Goal: Task Accomplishment & Management: Manage account settings

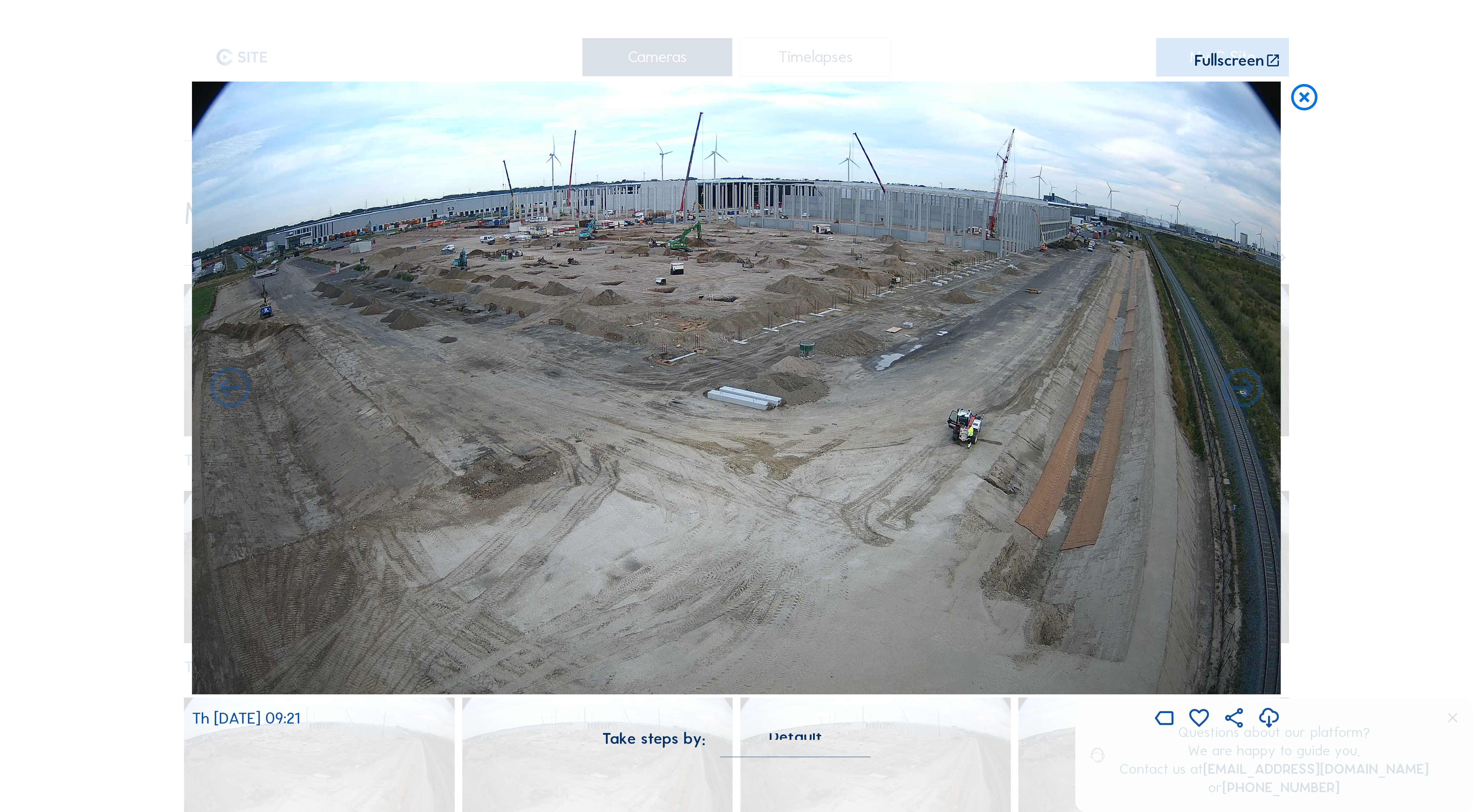
scroll to position [72, 298]
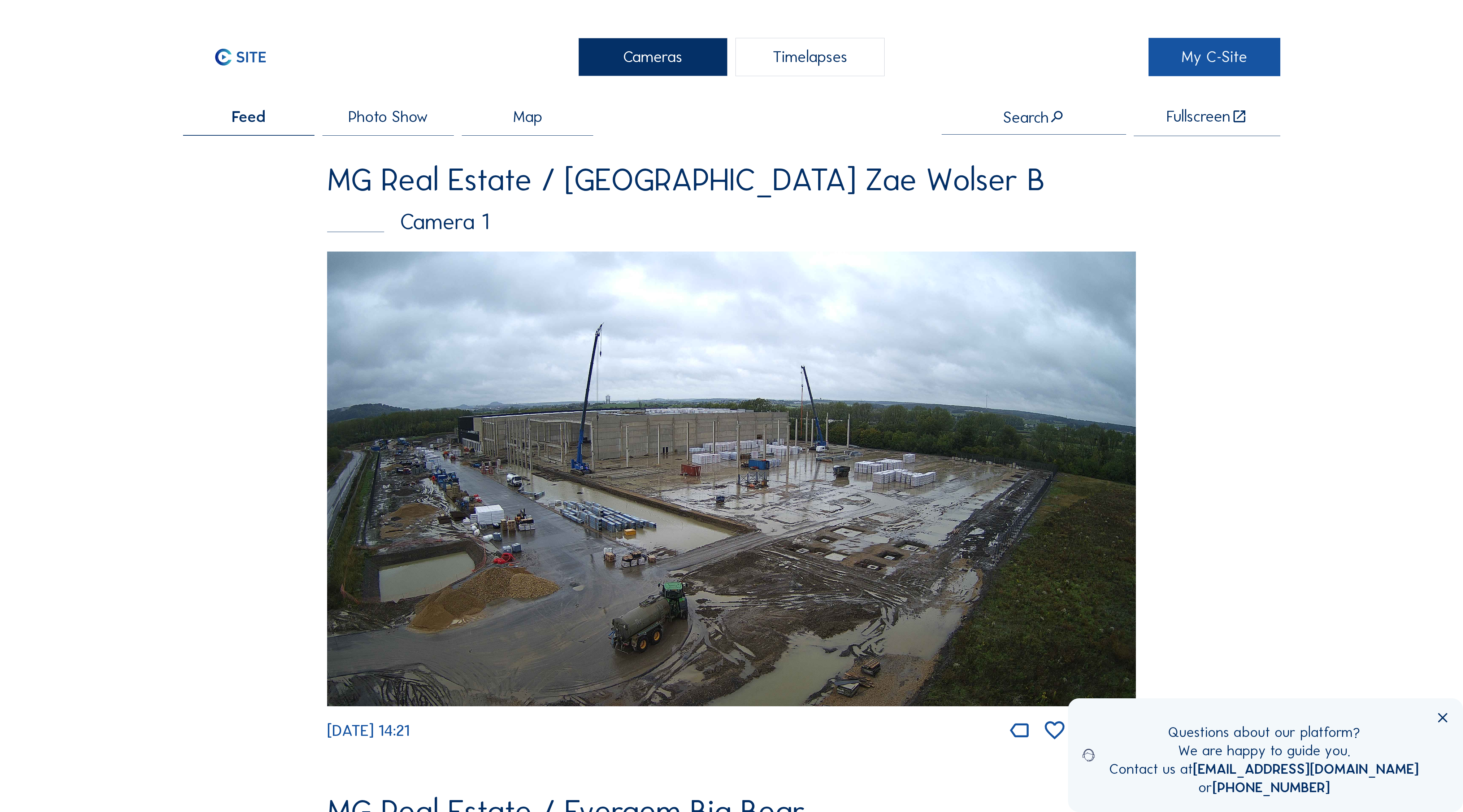
click at [1199, 49] on link "My C-Site" at bounding box center [1214, 57] width 132 height 39
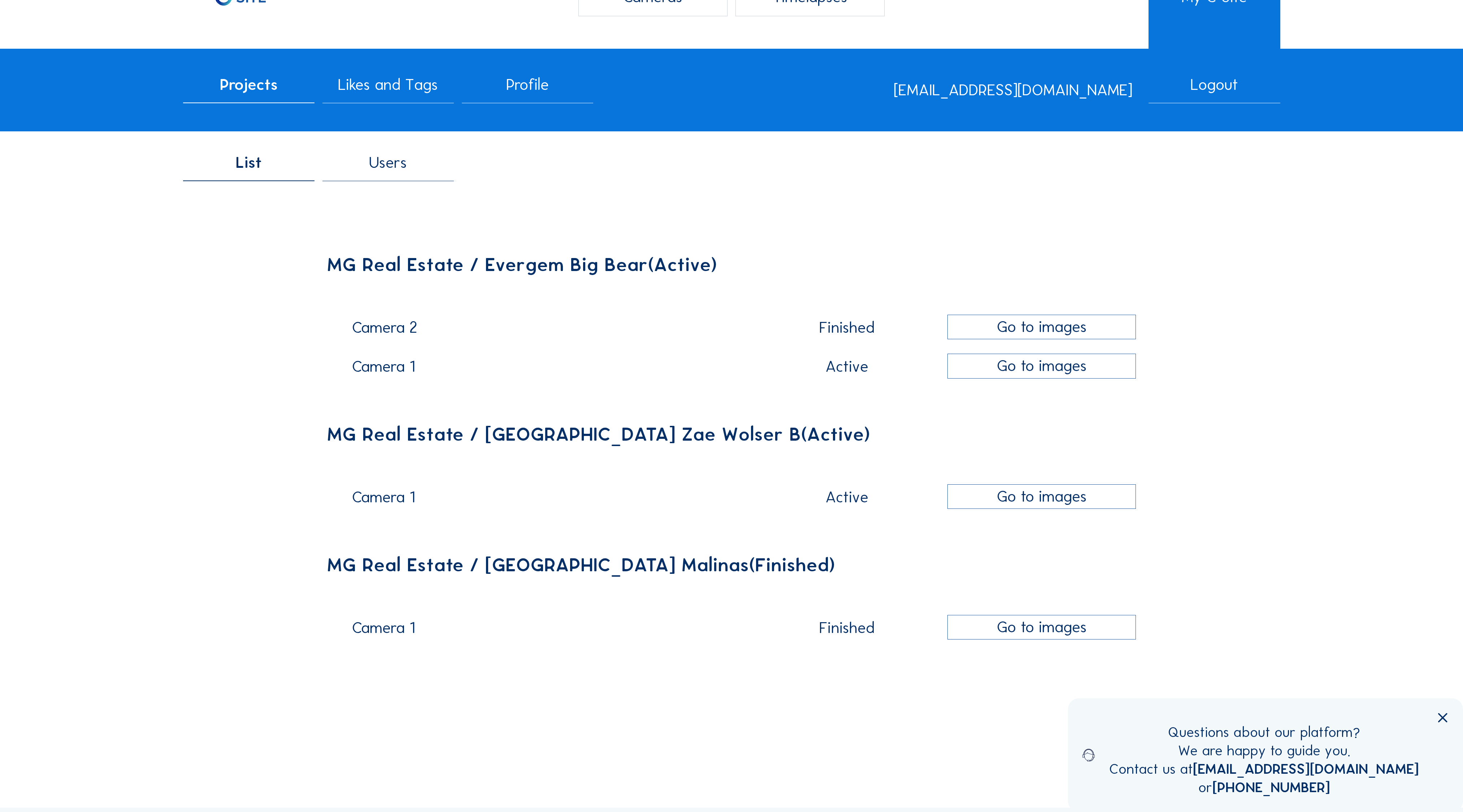
scroll to position [83, 0]
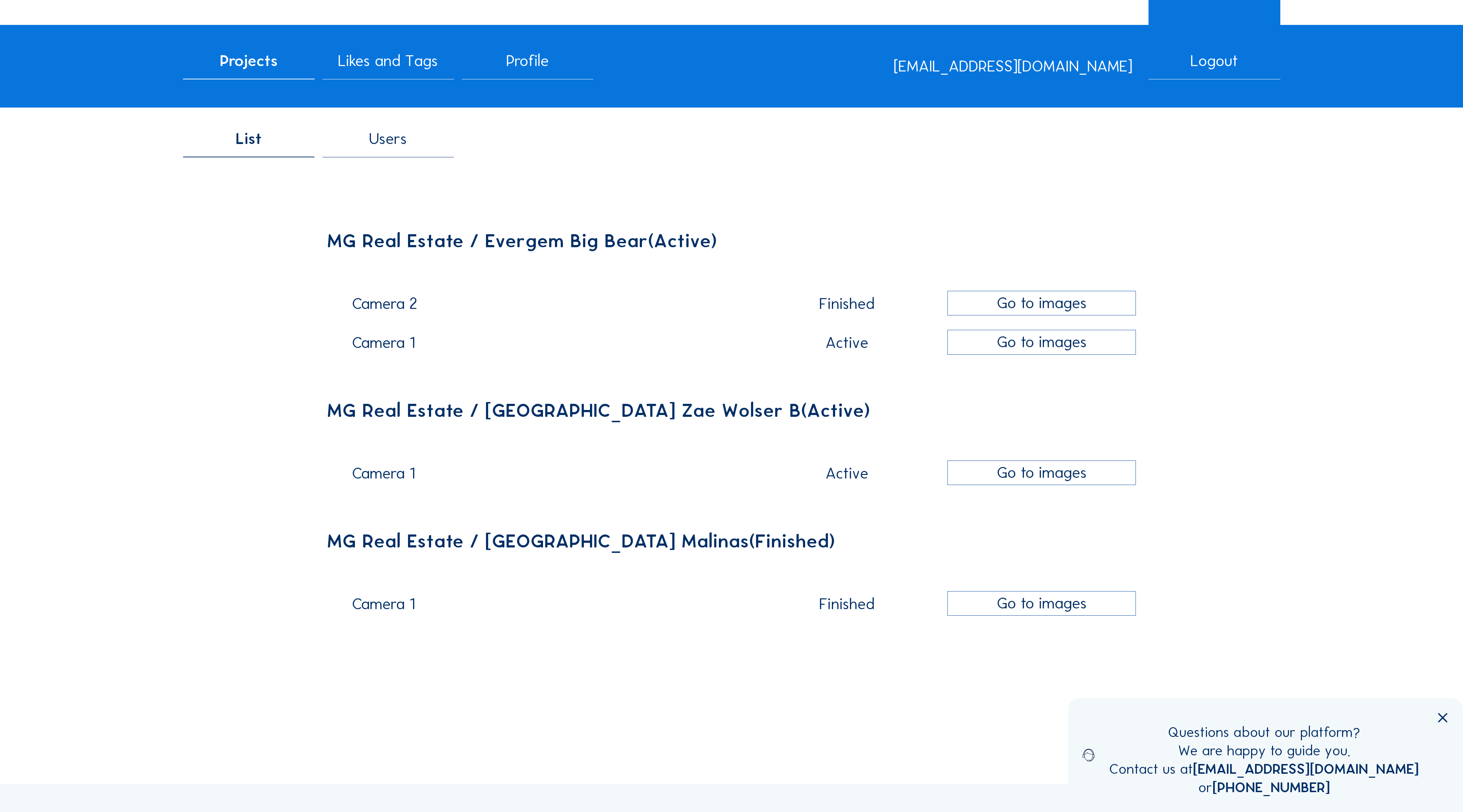
click at [388, 131] on span "Users" at bounding box center [388, 139] width 38 height 16
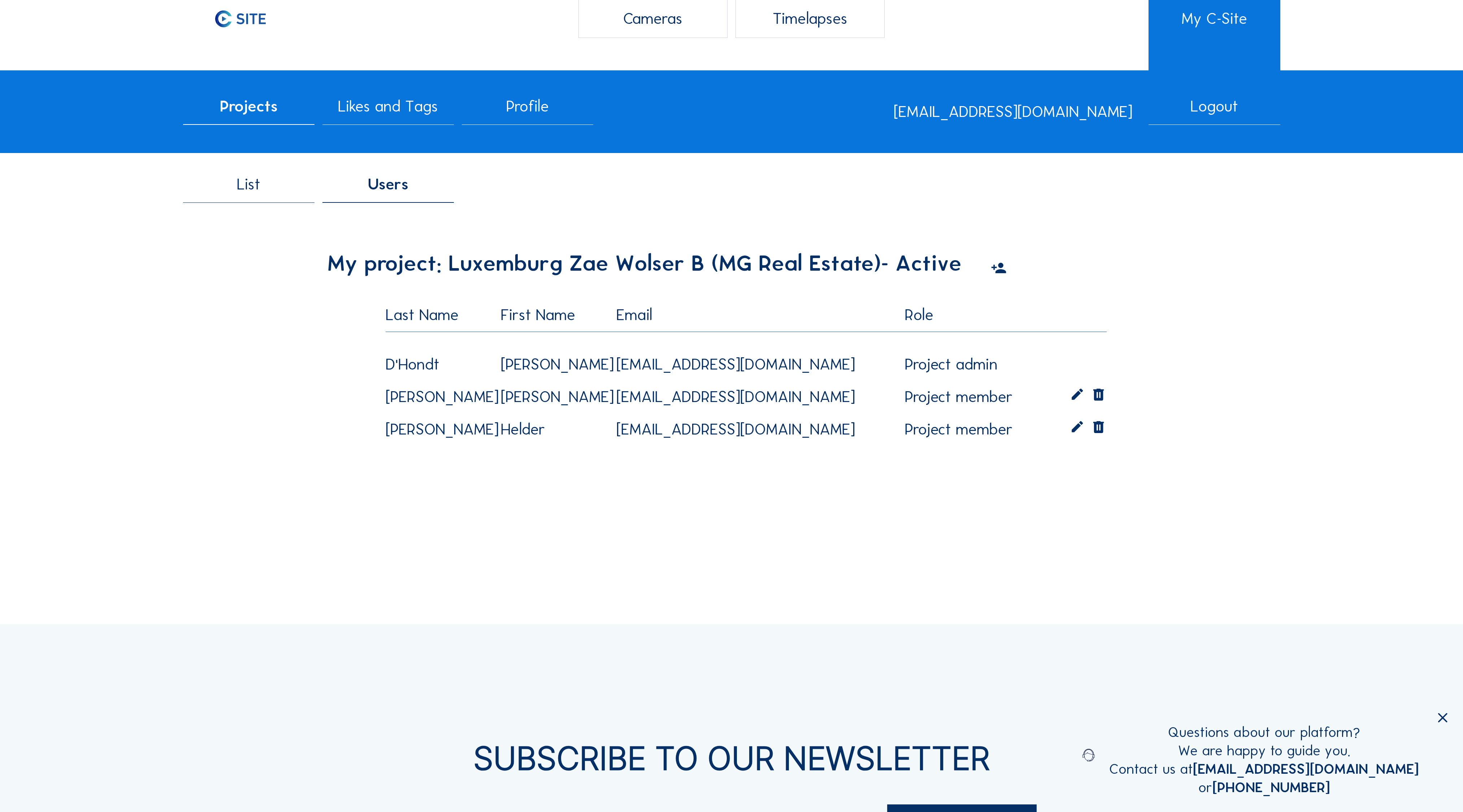
scroll to position [47, 0]
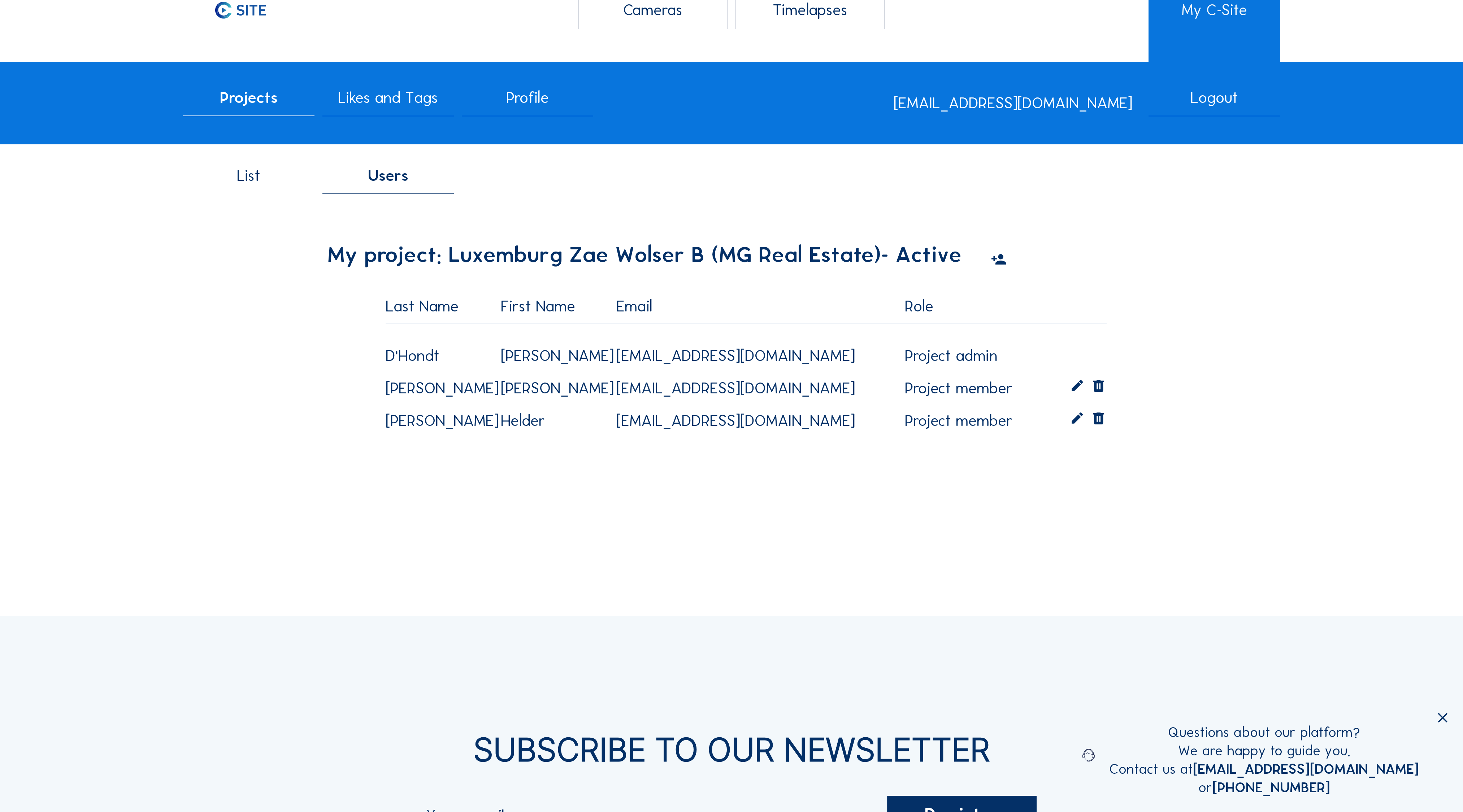
click at [991, 250] on icon at bounding box center [999, 260] width 16 height 19
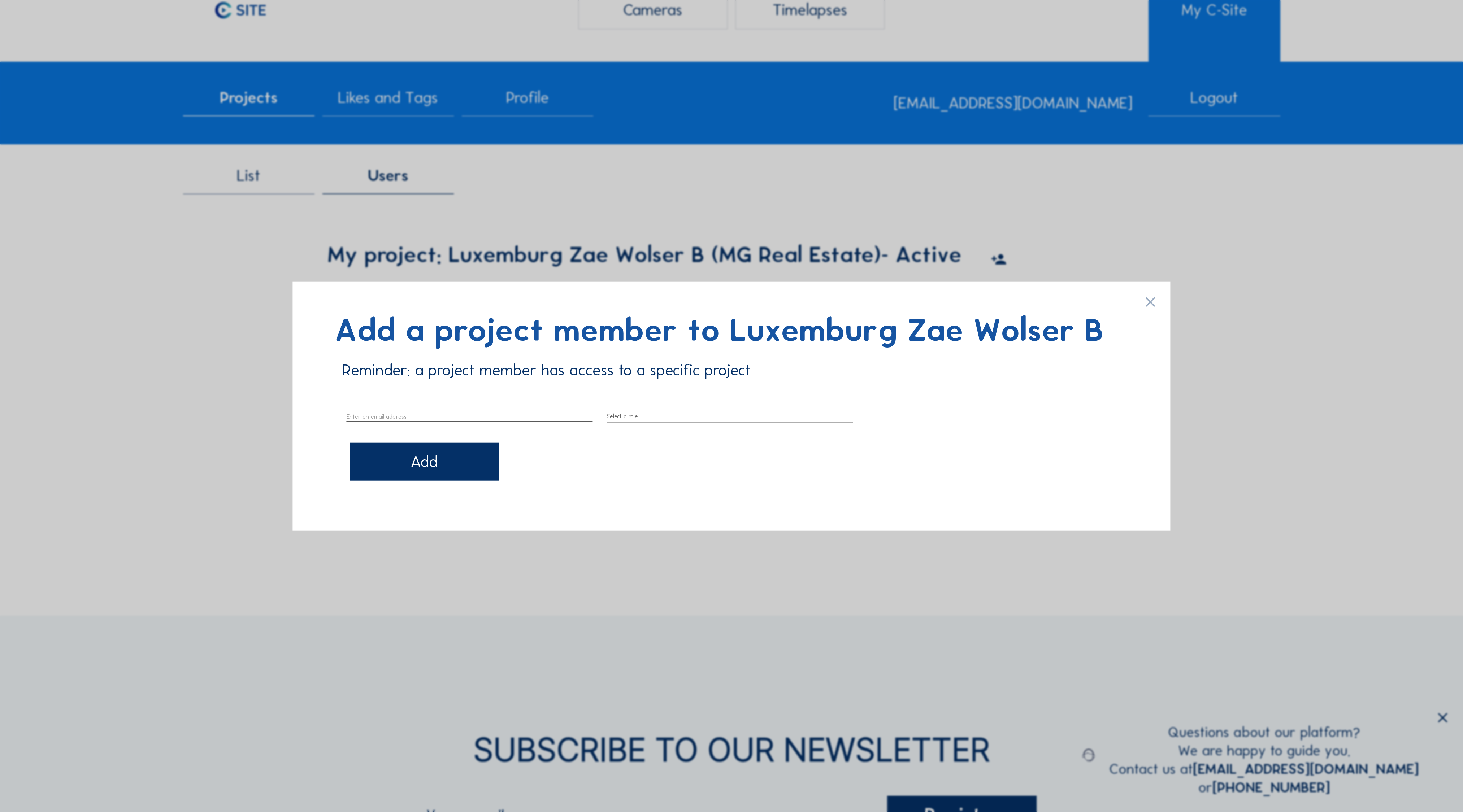
click at [427, 411] on input "text" at bounding box center [470, 416] width 246 height 9
type input "[EMAIL_ADDRESS][DOMAIN_NAME]"
click at [627, 411] on div at bounding box center [730, 416] width 246 height 11
click at [647, 427] on div "Project member" at bounding box center [731, 427] width 235 height 7
click at [436, 455] on div "Add" at bounding box center [424, 461] width 149 height 38
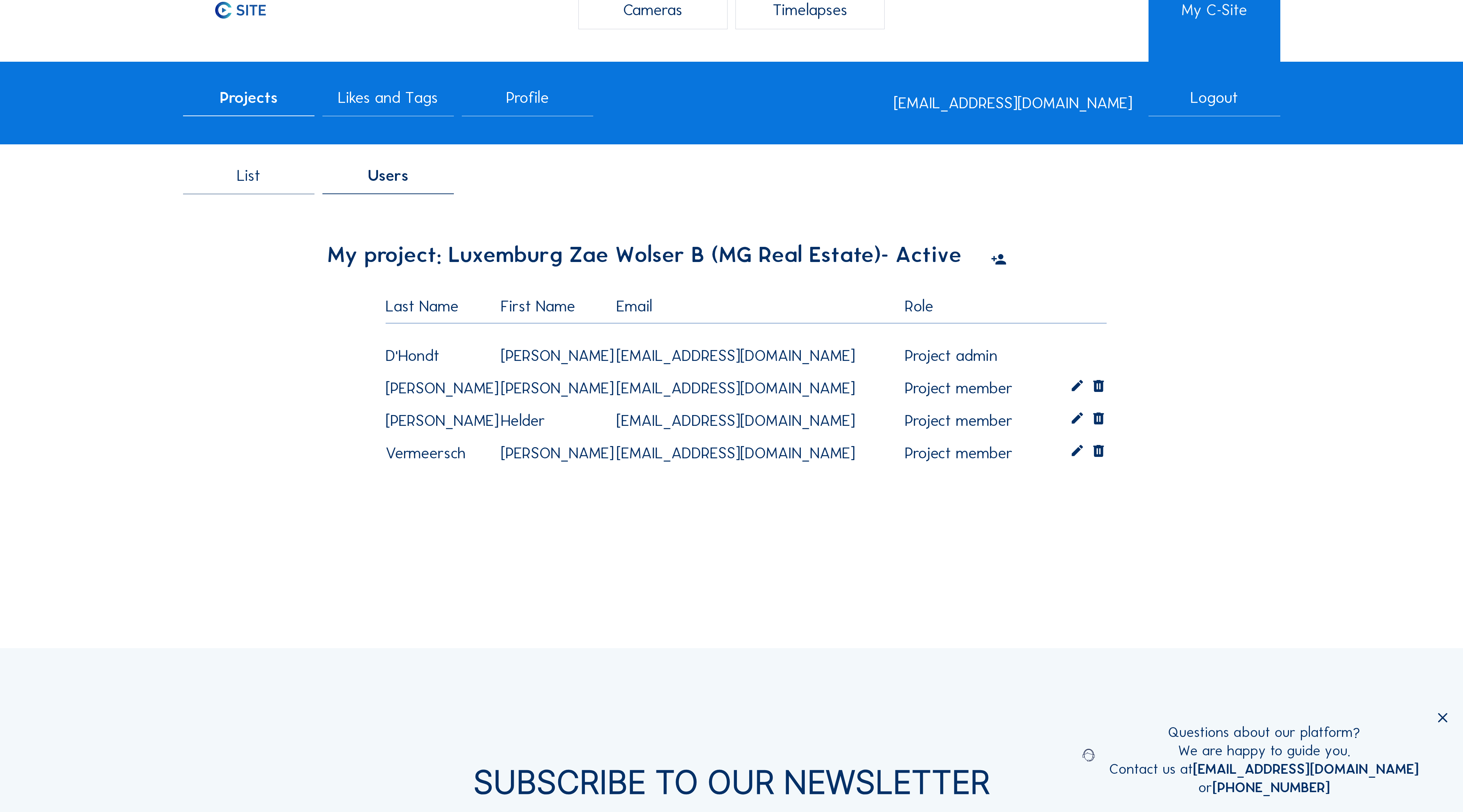
click at [1157, 283] on div "List Users My project: [PERSON_NAME] (MG Real Estate) - Active Last Name First …" at bounding box center [732, 339] width 1097 height 376
